Goal: Task Accomplishment & Management: Use online tool/utility

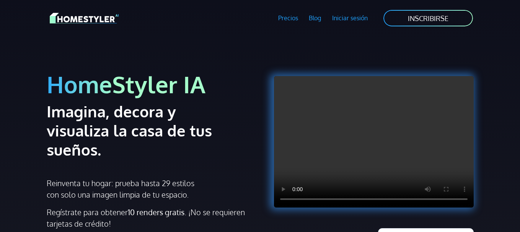
click at [357, 22] on link "Iniciar sesión" at bounding box center [350, 18] width 47 height 18
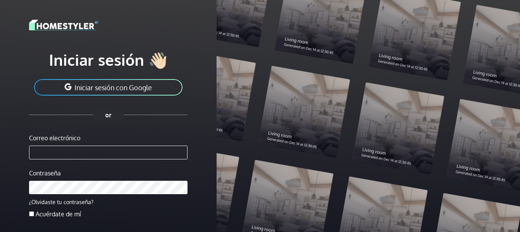
click at [153, 94] on button "Iniciar sesión con Google" at bounding box center [108, 87] width 150 height 18
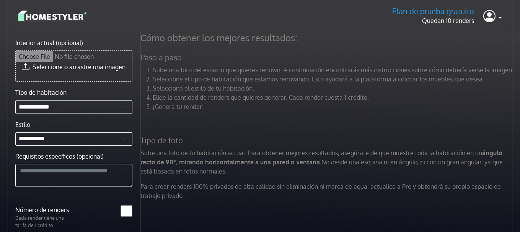
click at [451, 14] on font "Plan de prueba gratuito" at bounding box center [433, 11] width 82 height 10
click at [451, 11] on font "Plan de prueba gratuito" at bounding box center [433, 11] width 82 height 10
click at [489, 19] on icon at bounding box center [489, 16] width 12 height 16
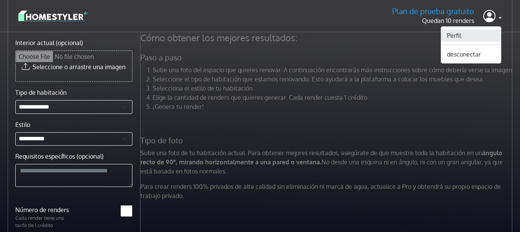
click at [462, 40] on link "Perfil" at bounding box center [471, 35] width 60 height 12
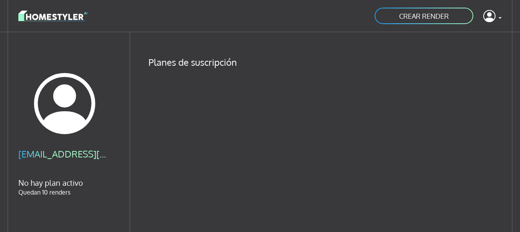
click at [52, 15] on img at bounding box center [52, 15] width 69 height 13
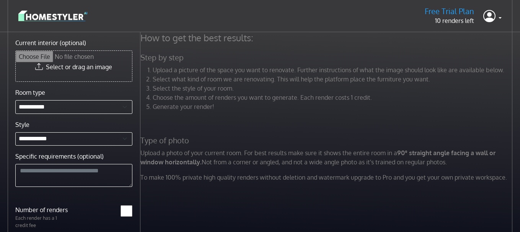
click at [52, 15] on img at bounding box center [52, 15] width 69 height 13
click at [491, 19] on icon at bounding box center [489, 16] width 12 height 16
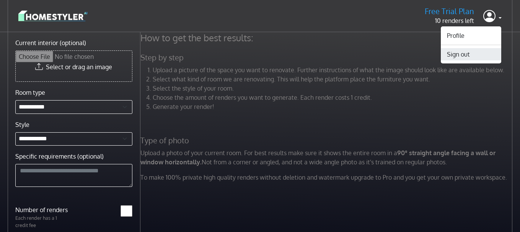
click at [460, 54] on button "Sign out" at bounding box center [471, 54] width 60 height 12
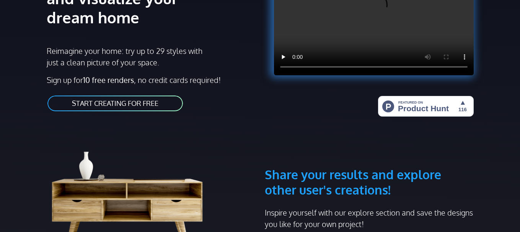
scroll to position [153, 0]
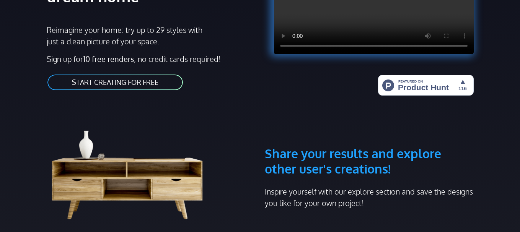
click at [154, 86] on link "START CREATING FOR FREE" at bounding box center [115, 82] width 137 height 17
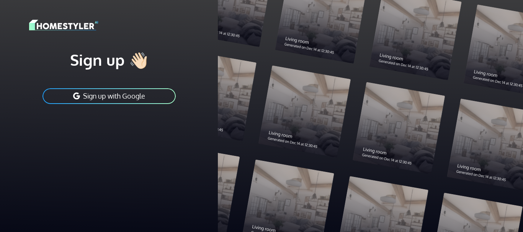
click at [132, 98] on button "Sign up with Google" at bounding box center [109, 96] width 135 height 17
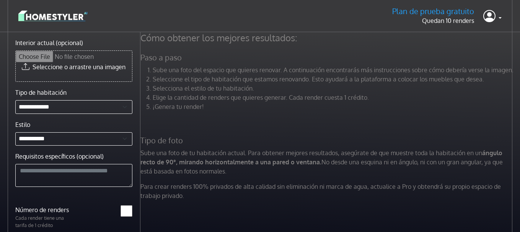
drag, startPoint x: 174, startPoint y: 35, endPoint x: 170, endPoint y: 36, distance: 4.7
click at [174, 35] on font "Cómo obtener los mejores resultados:" at bounding box center [218, 38] width 157 height 12
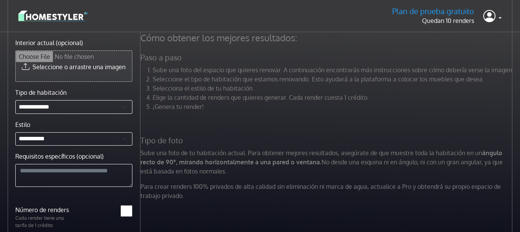
click at [75, 72] on input "Interior actual (opcional)" at bounding box center [74, 66] width 116 height 31
